Goal: Find specific page/section: Find specific page/section

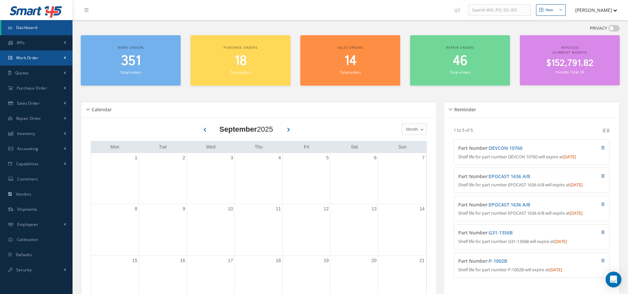
click at [47, 58] on link "Work Order" at bounding box center [36, 57] width 73 height 15
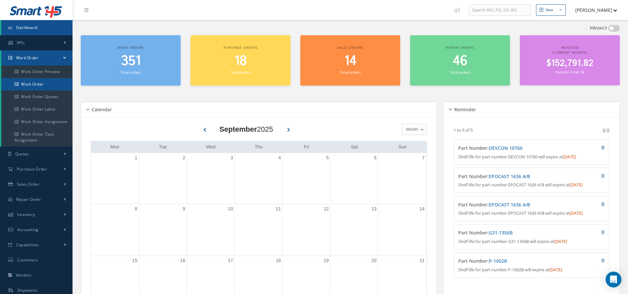
click at [59, 80] on link "Work Order" at bounding box center [36, 84] width 71 height 13
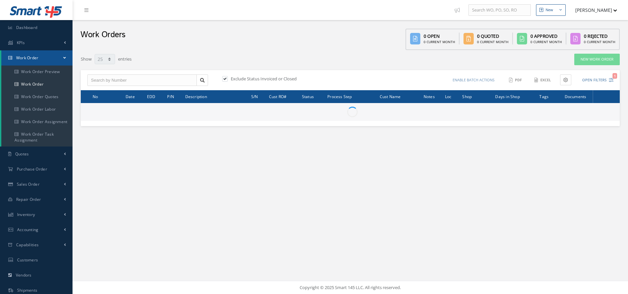
select select "25"
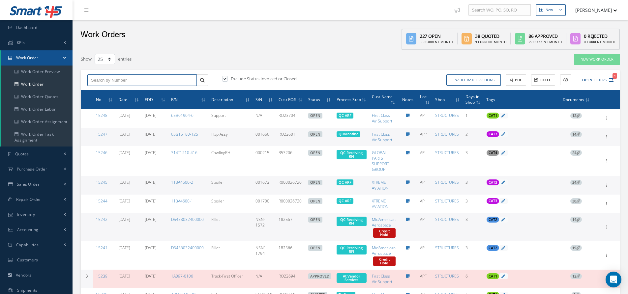
click at [152, 81] on input "text" at bounding box center [141, 81] width 109 height 12
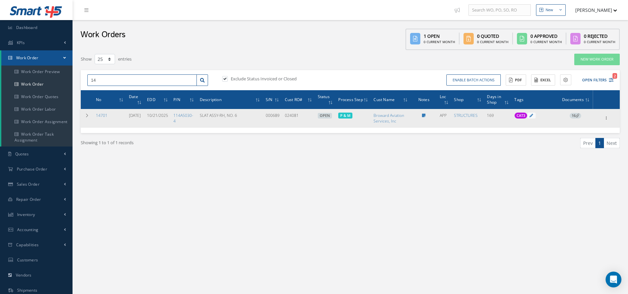
type input "1"
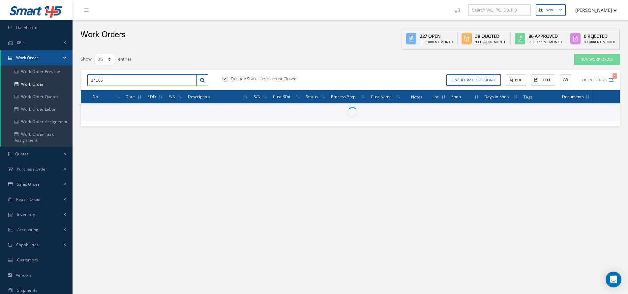
type input "14165"
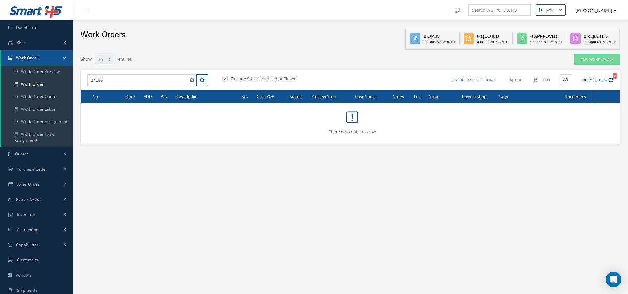
click at [261, 77] on label "Exclude Status Invoiced or Closed" at bounding box center [263, 79] width 68 height 6
click at [227, 77] on input "checkbox" at bounding box center [224, 79] width 4 height 4
checkbox input "false"
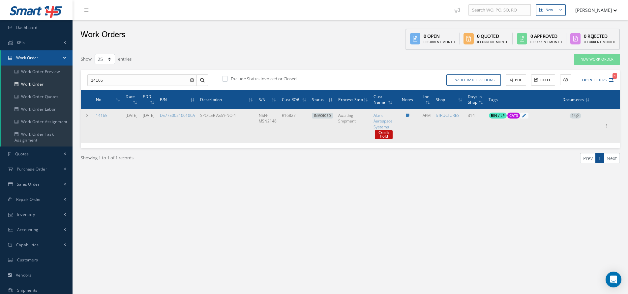
click at [576, 115] on icon at bounding box center [578, 116] width 4 height 4
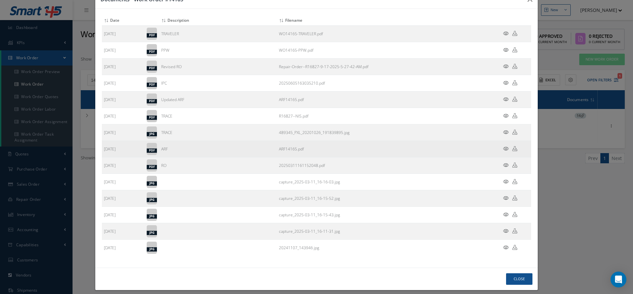
scroll to position [25, 0]
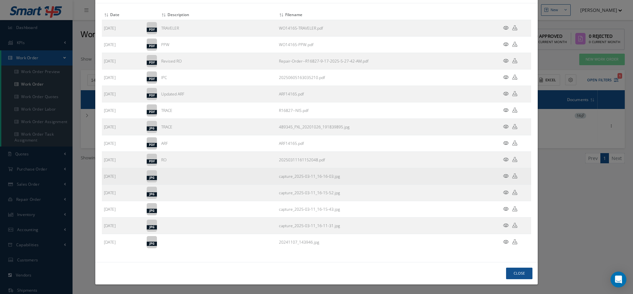
click at [503, 177] on icon at bounding box center [506, 176] width 6 height 5
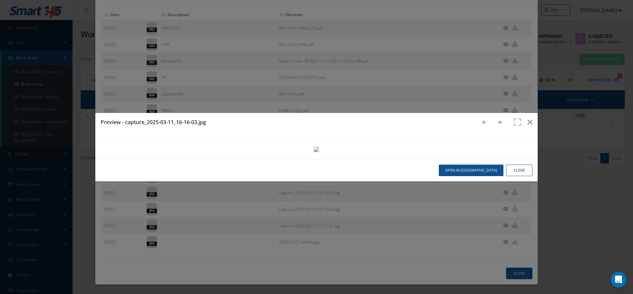
click at [498, 120] on icon at bounding box center [500, 122] width 4 height 5
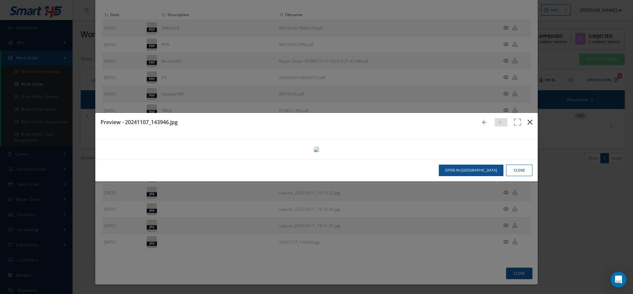
click at [530, 118] on icon "button" at bounding box center [530, 122] width 5 height 8
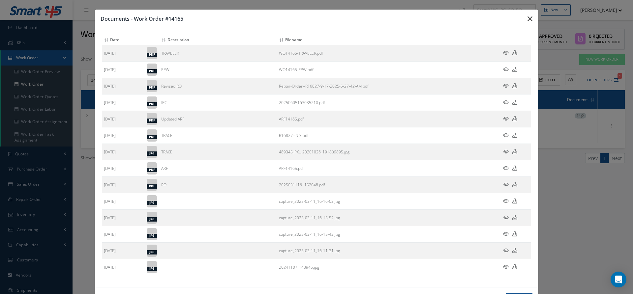
click at [528, 18] on icon "button" at bounding box center [530, 19] width 5 height 8
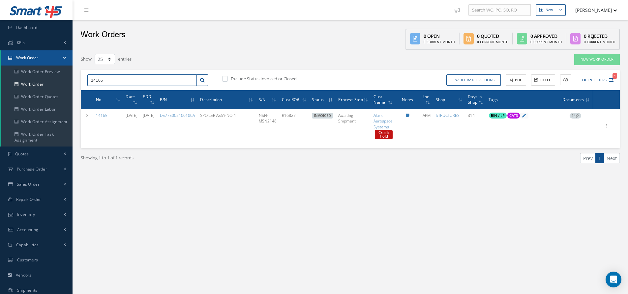
drag, startPoint x: 111, startPoint y: 80, endPoint x: 81, endPoint y: 75, distance: 29.9
click at [81, 75] on div "14165 Exclude Status Invoiced or Closed Enable batch actions Update Work Orders…" at bounding box center [350, 80] width 539 height 20
type input "14686"
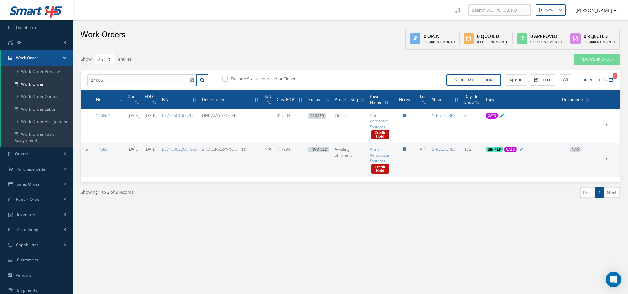
click at [574, 150] on span "17" at bounding box center [576, 150] width 12 height 6
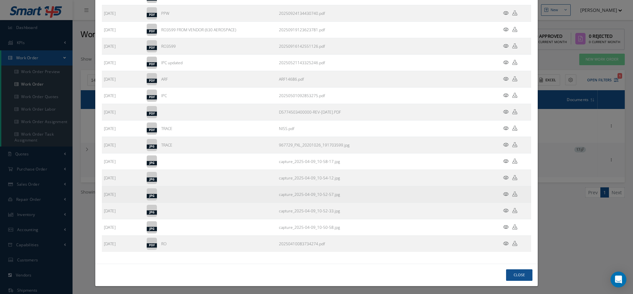
scroll to position [75, 0]
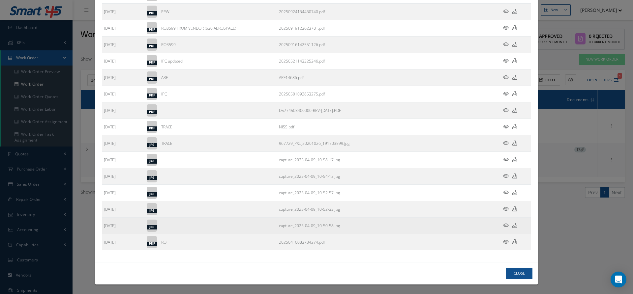
click at [503, 227] on icon at bounding box center [506, 225] width 6 height 5
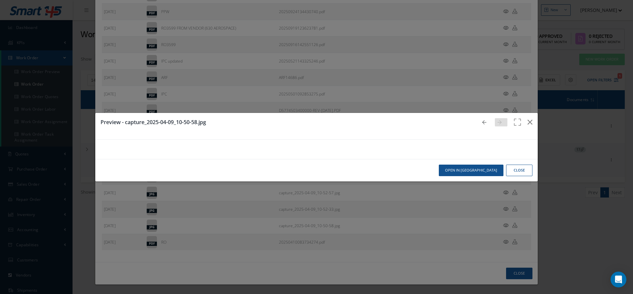
scroll to position [0, 0]
click at [528, 118] on icon "button" at bounding box center [530, 122] width 5 height 8
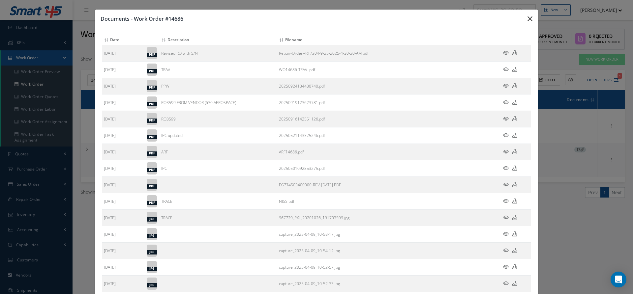
click at [528, 19] on icon "button" at bounding box center [530, 19] width 5 height 8
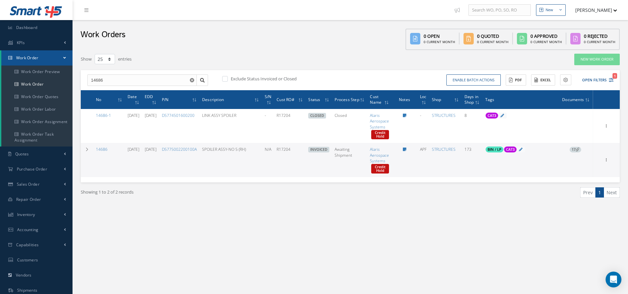
click at [612, 14] on button "[PERSON_NAME]" at bounding box center [593, 10] width 48 height 13
click at [587, 67] on link "Logout" at bounding box center [591, 66] width 53 height 11
